Goal: Navigation & Orientation: Find specific page/section

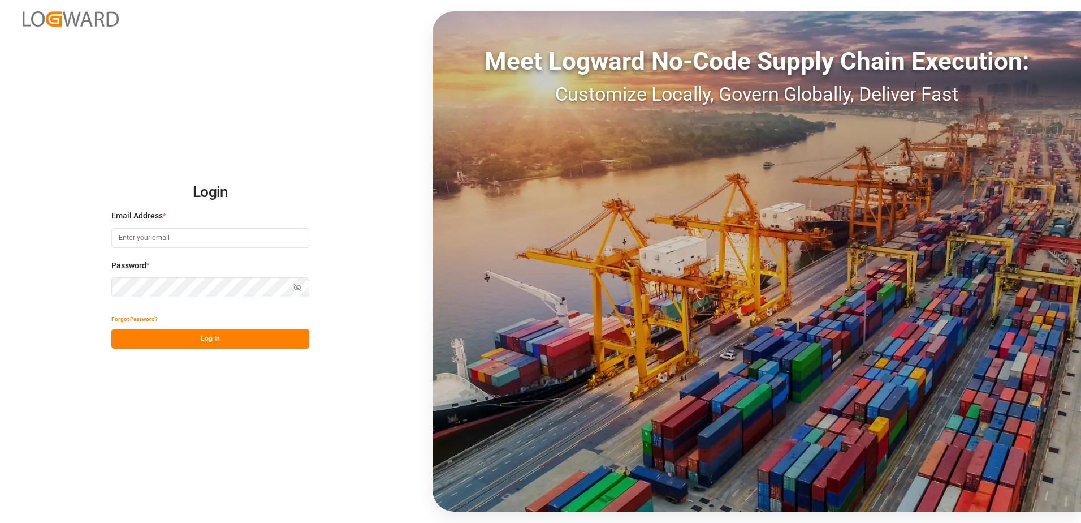
click at [181, 238] on input at bounding box center [210, 238] width 198 height 20
type input "M"
type input "[EMAIL_ADDRESS][DOMAIN_NAME]"
click at [207, 342] on button "Log In" at bounding box center [210, 339] width 198 height 20
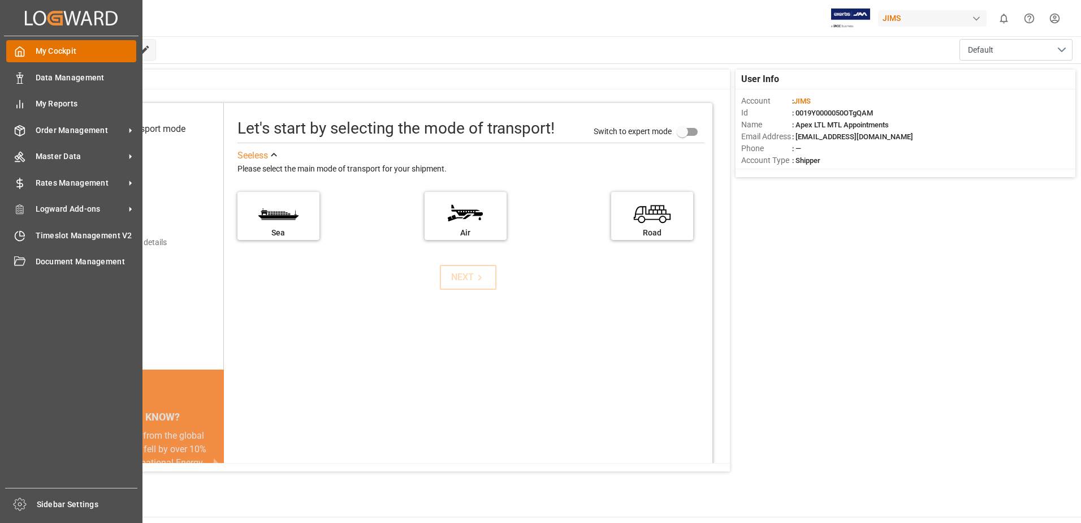
click at [62, 49] on span "My Cockpit" at bounding box center [86, 51] width 101 height 12
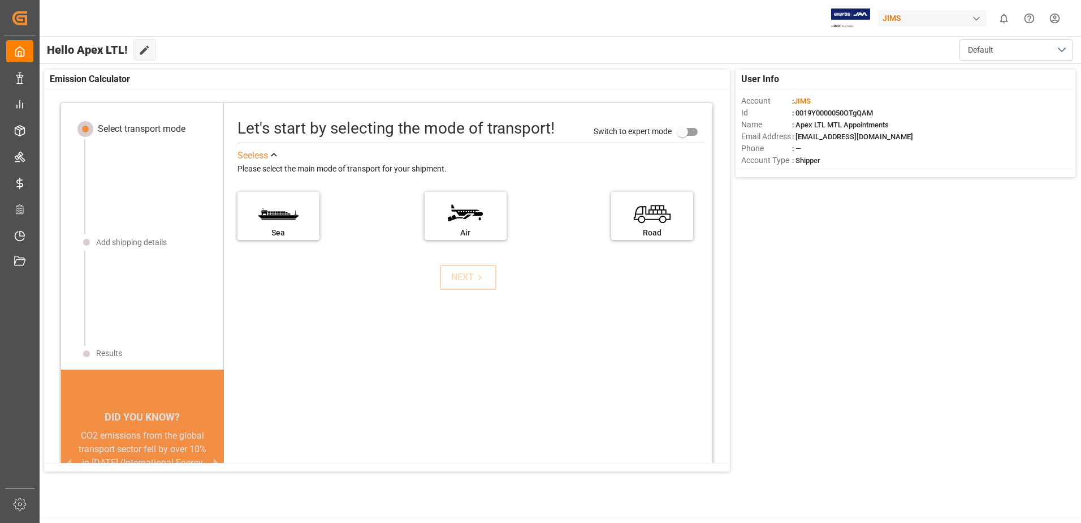
click at [345, 298] on div "Let's start by selecting the mode of transport! Switch to expert mode See less …" at bounding box center [468, 336] width 489 height 444
click at [1064, 46] on button "Default" at bounding box center [1016, 49] width 113 height 21
click at [892, 49] on div "Hello Apex LTL! Edit Cockpit Default Default" at bounding box center [559, 49] width 1043 height 27
click at [975, 18] on div "button" at bounding box center [976, 18] width 11 height 11
click at [713, 25] on html "Created by potrace 1.15, written by [PERSON_NAME] [DATE]-[DATE] Created by potr…" at bounding box center [540, 261] width 1081 height 523
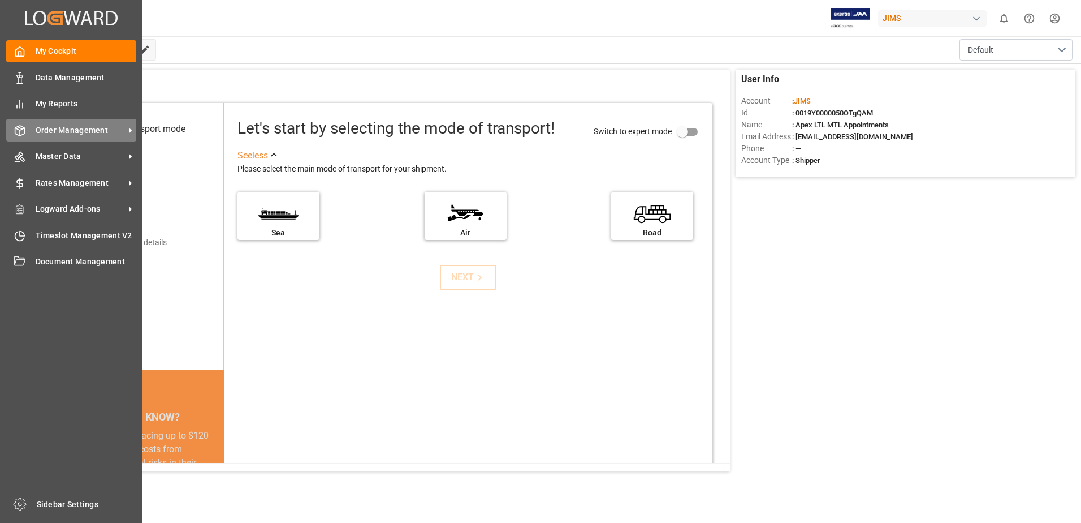
click at [60, 130] on span "Order Management" at bounding box center [80, 130] width 89 height 12
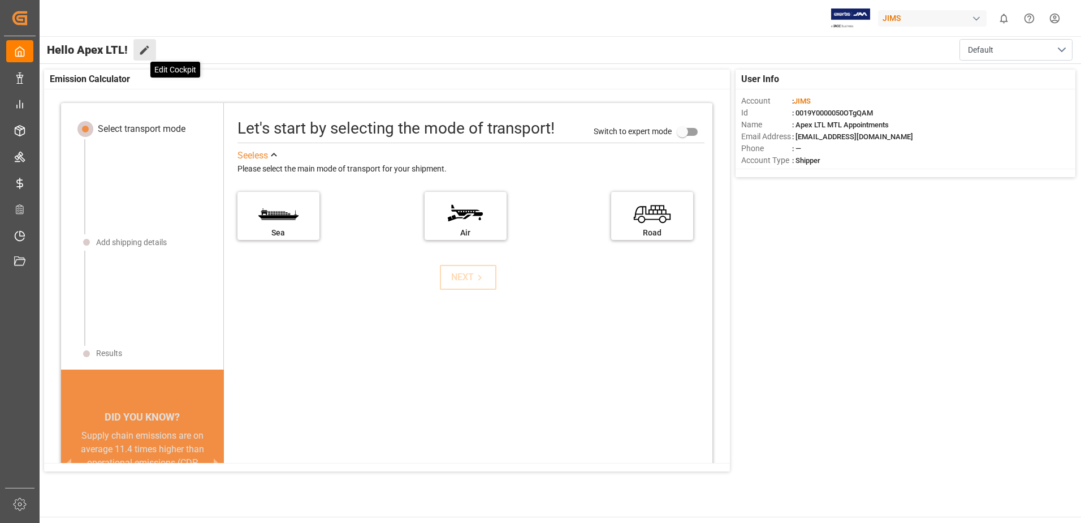
click at [145, 46] on icon at bounding box center [145, 50] width 12 height 12
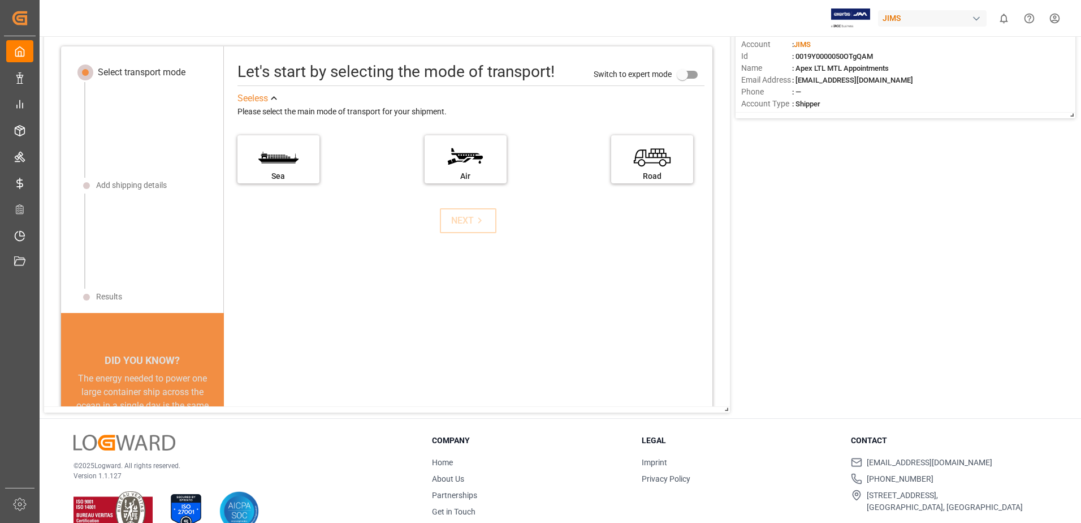
scroll to position [170, 0]
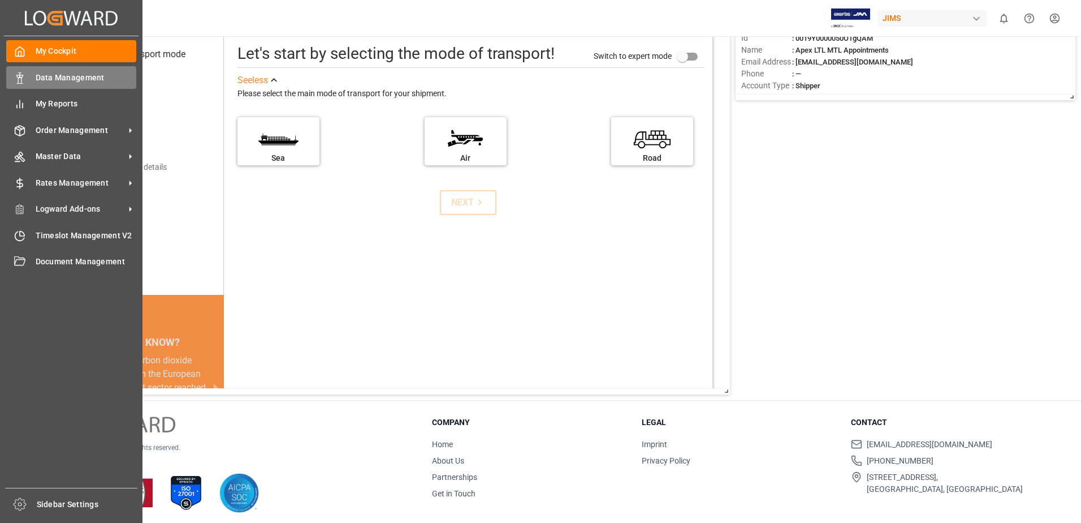
click at [55, 75] on span "Data Management" at bounding box center [86, 78] width 101 height 12
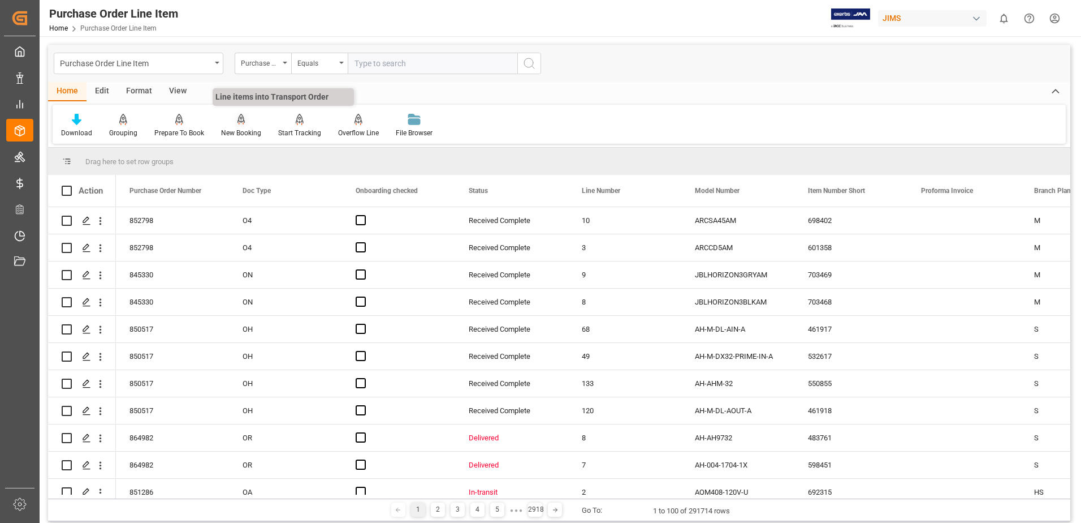
click at [241, 123] on icon at bounding box center [242, 119] width 8 height 11
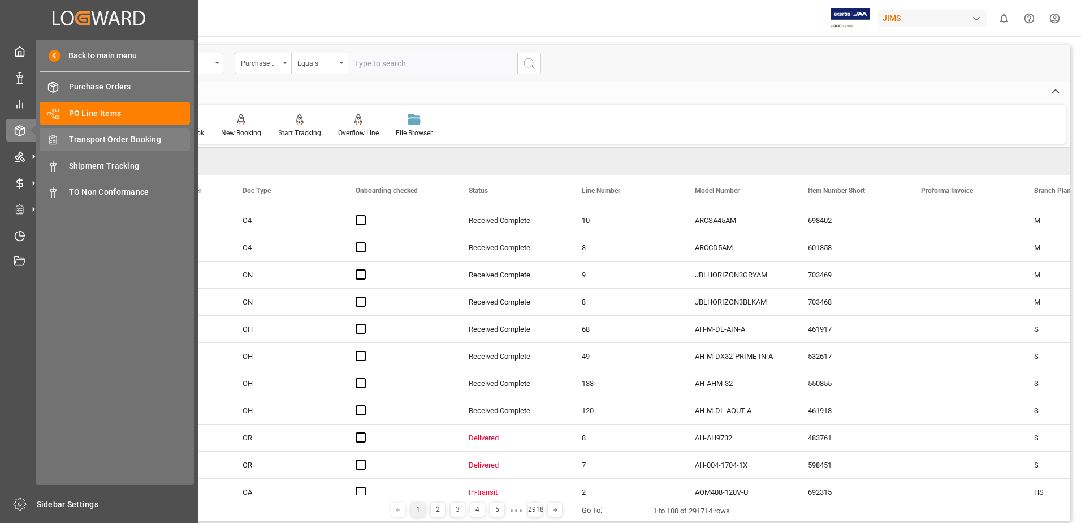
click at [103, 135] on span "Transport Order Booking" at bounding box center [130, 139] width 122 height 12
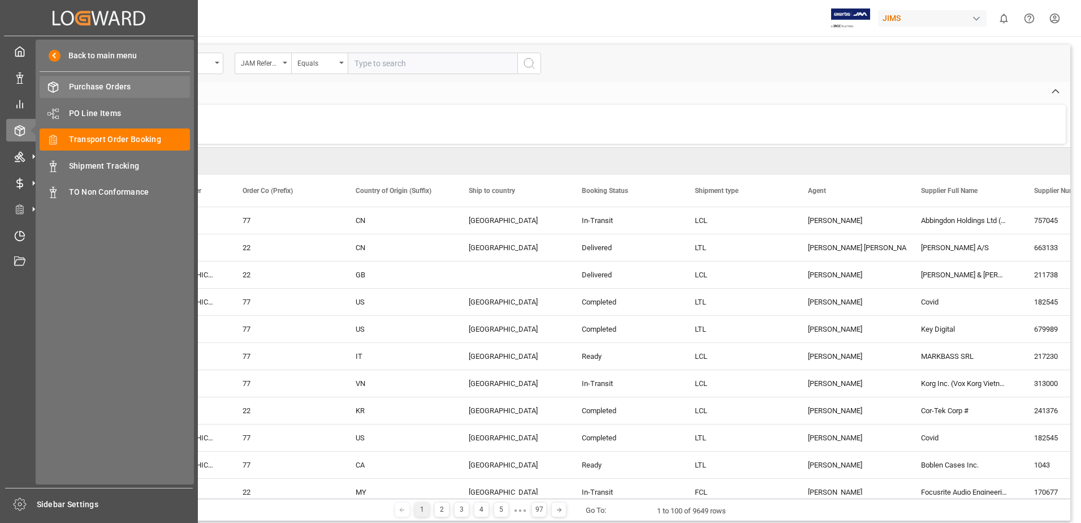
click at [92, 83] on span "Purchase Orders" at bounding box center [130, 87] width 122 height 12
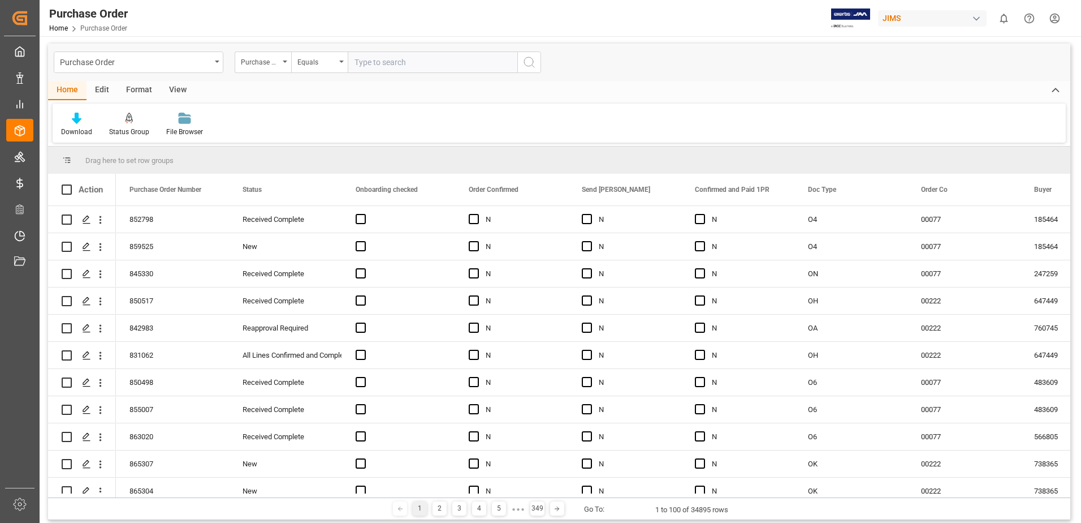
scroll to position [57, 0]
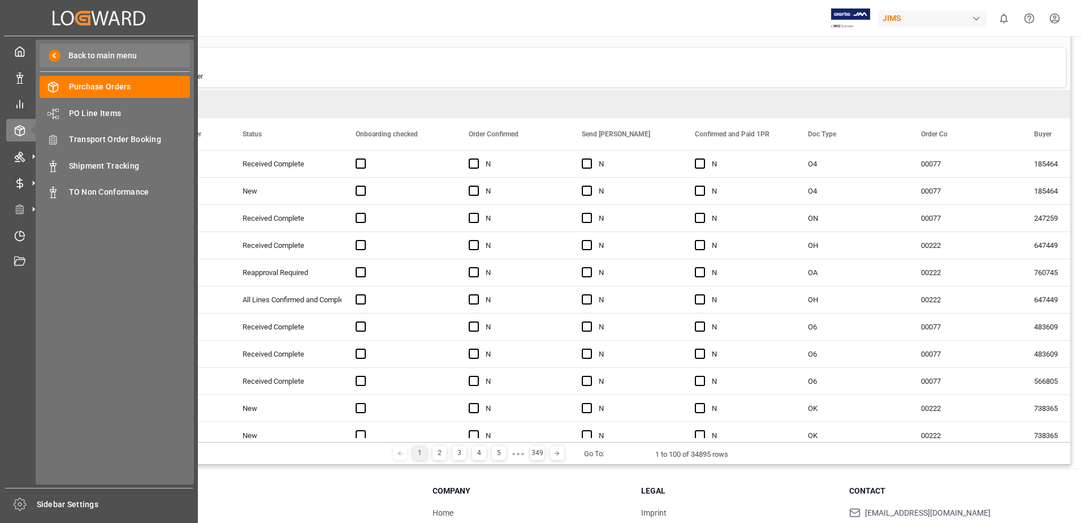
click at [93, 50] on span "Back to main menu" at bounding box center [99, 56] width 76 height 12
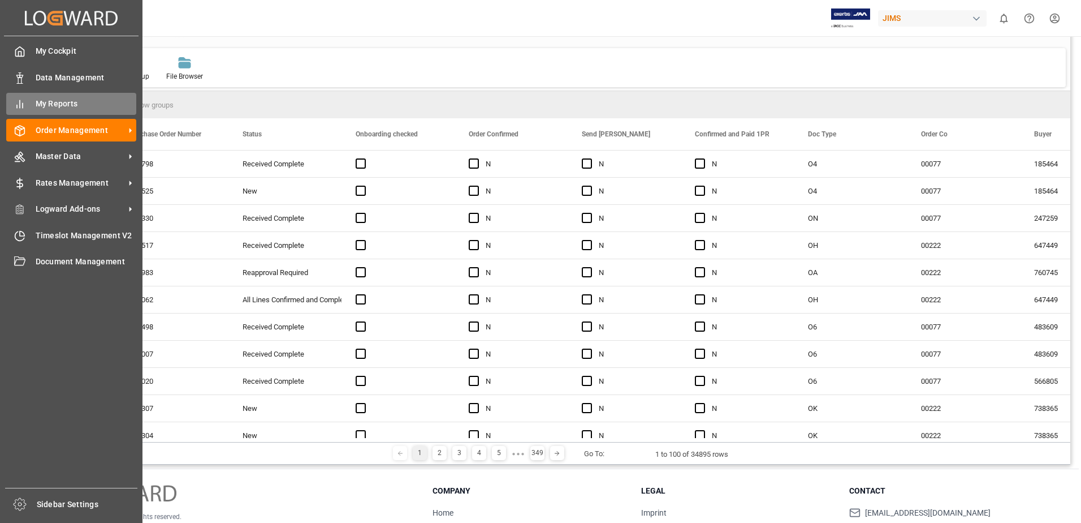
click at [61, 98] on span "My Reports" at bounding box center [86, 104] width 101 height 12
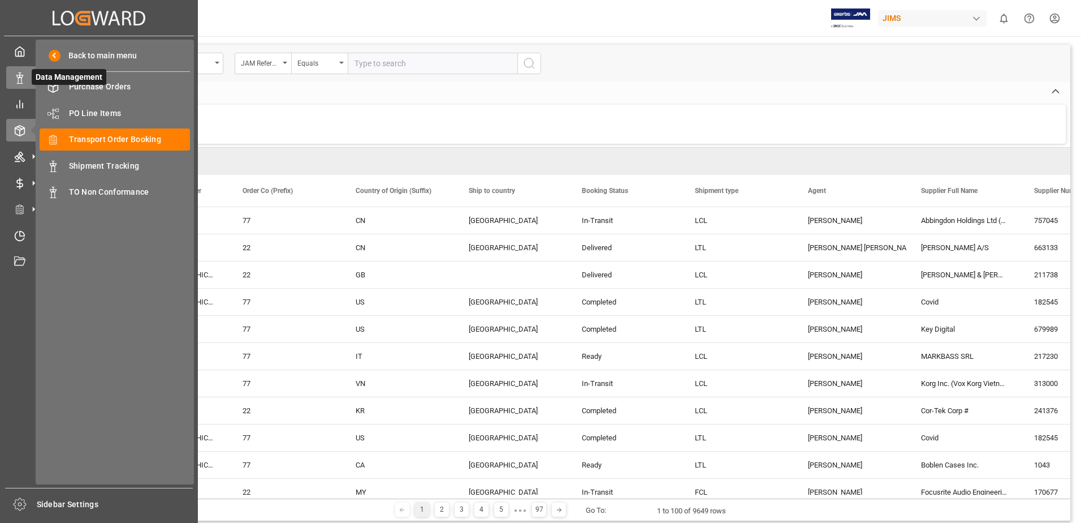
click at [23, 80] on icon at bounding box center [19, 77] width 11 height 11
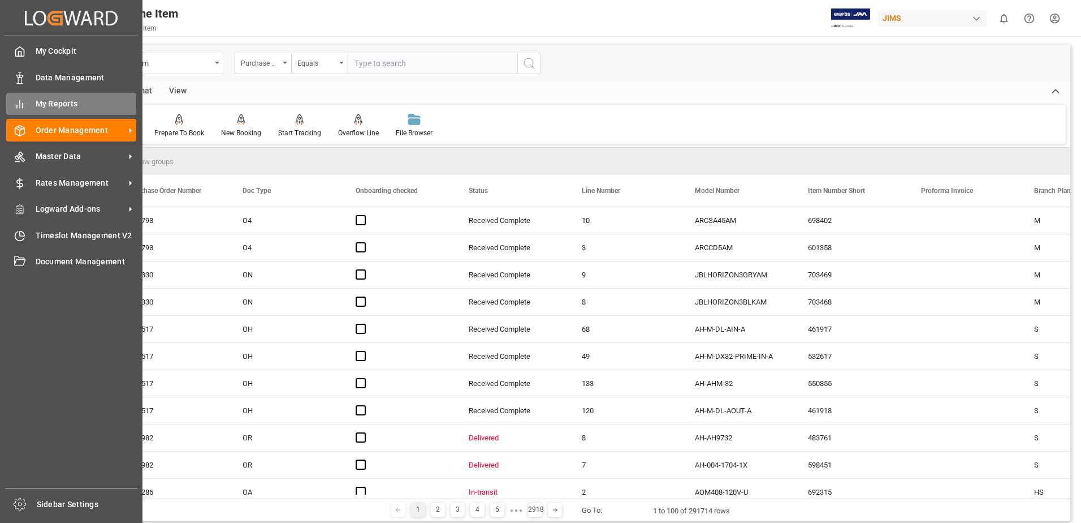
click at [52, 100] on span "My Reports" at bounding box center [86, 104] width 101 height 12
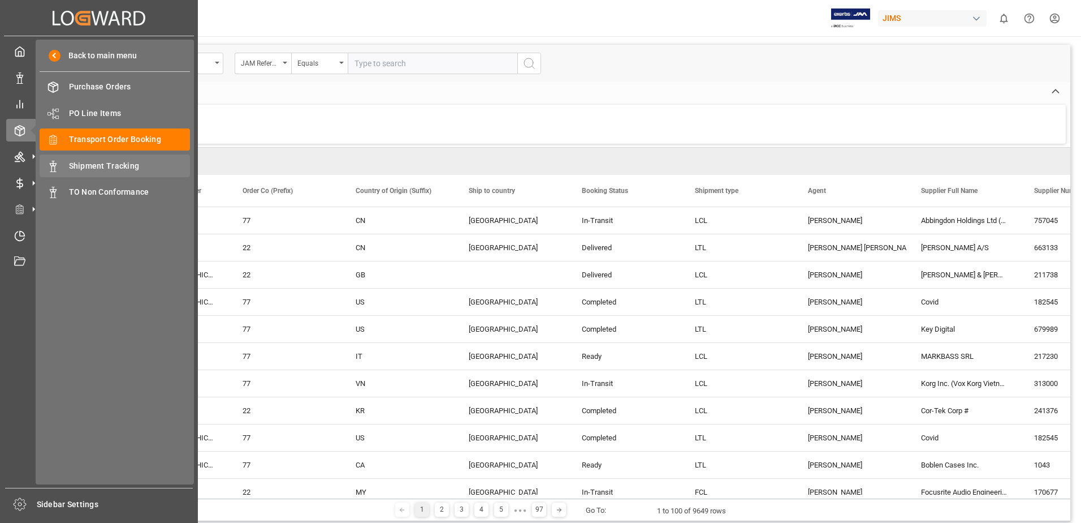
click at [87, 165] on span "Shipment Tracking" at bounding box center [130, 166] width 122 height 12
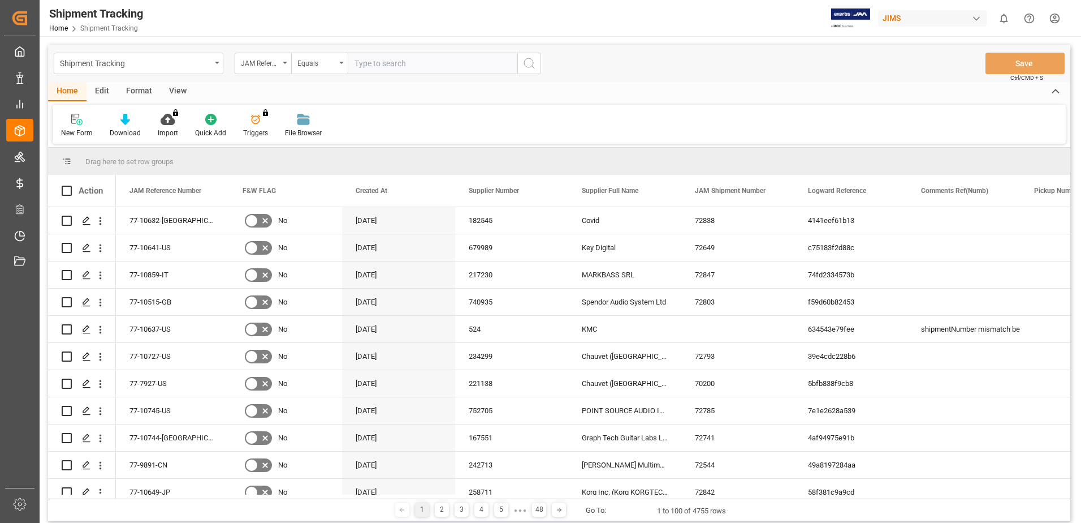
drag, startPoint x: 1071, startPoint y: 223, endPoint x: 1072, endPoint y: 264, distance: 40.2
click at [1072, 264] on main "Shipment Tracking JAM Reference Number Equals Save Ctrl/CMD + S Home Edit Forma…" at bounding box center [560, 285] width 1040 height 480
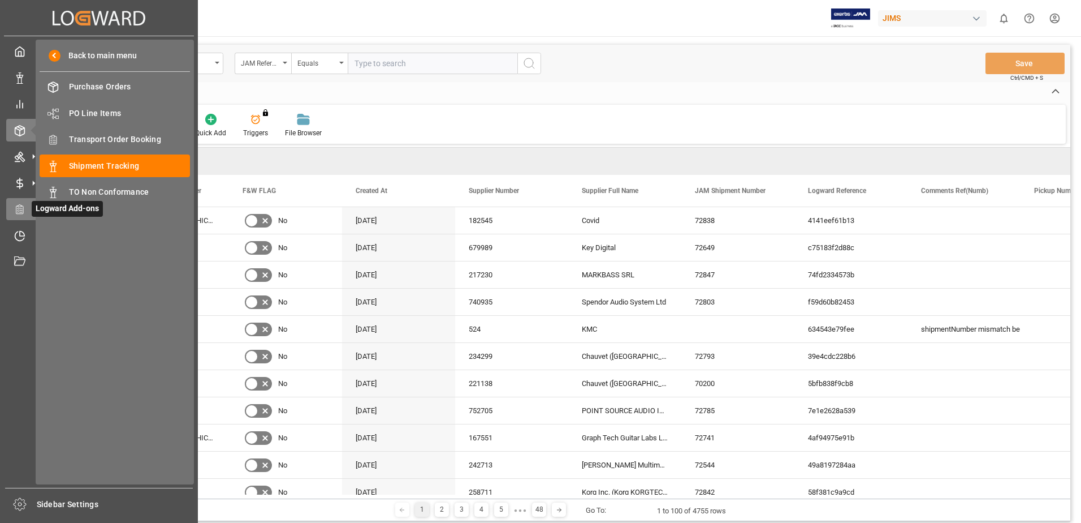
click at [19, 205] on icon at bounding box center [19, 209] width 11 height 11
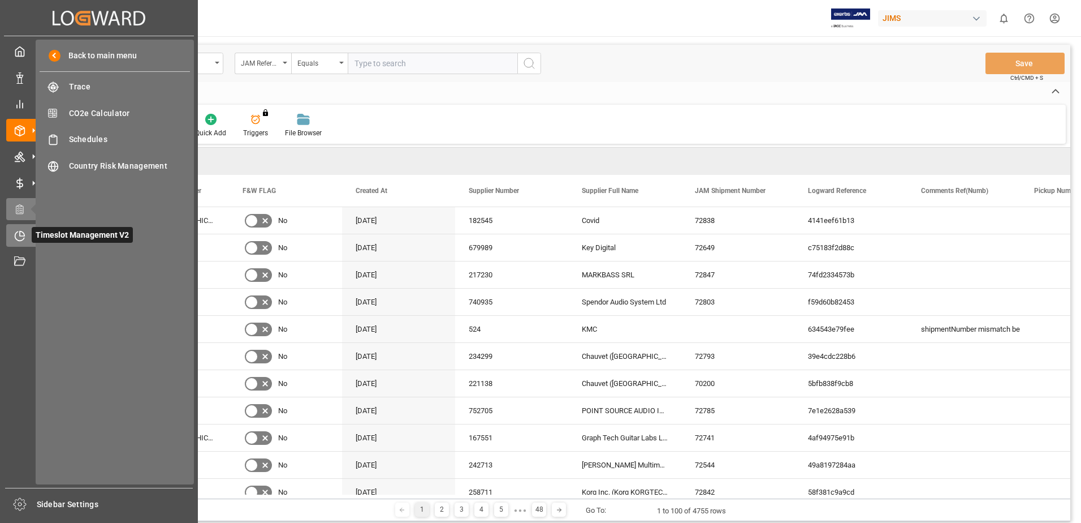
click at [21, 231] on icon at bounding box center [22, 233] width 5 height 5
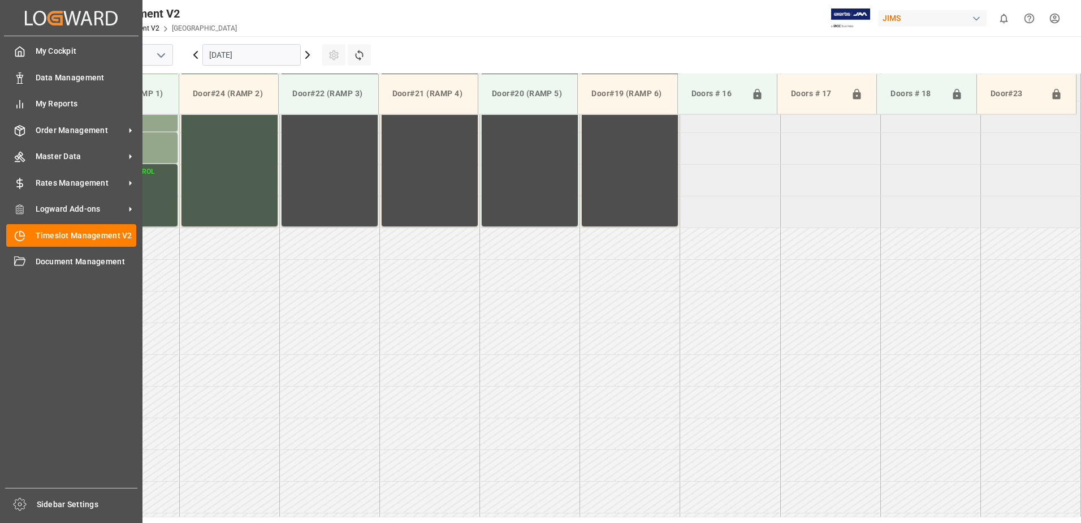
scroll to position [817, 0]
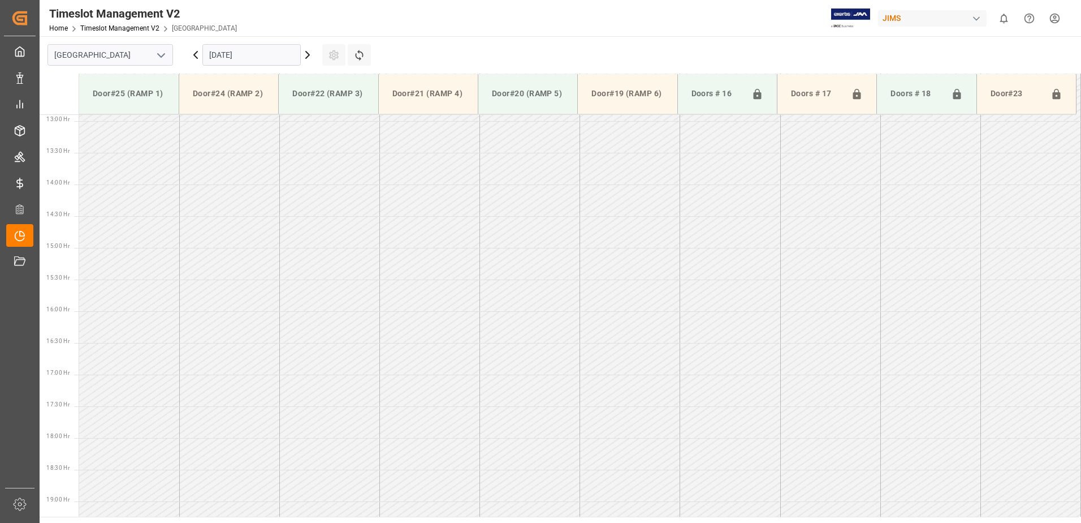
click at [306, 57] on icon at bounding box center [308, 55] width 14 height 14
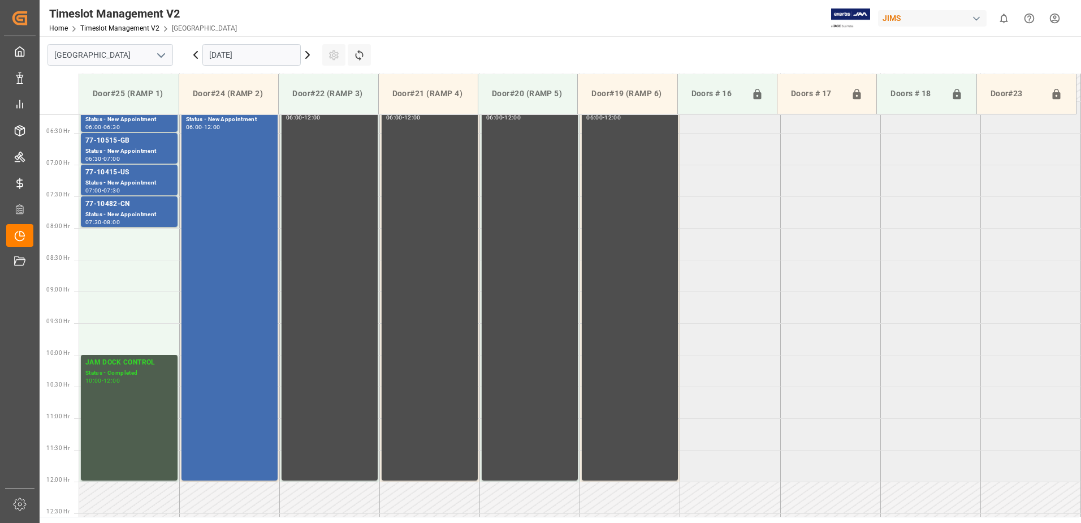
scroll to position [412, 0]
